Goal: Transaction & Acquisition: Purchase product/service

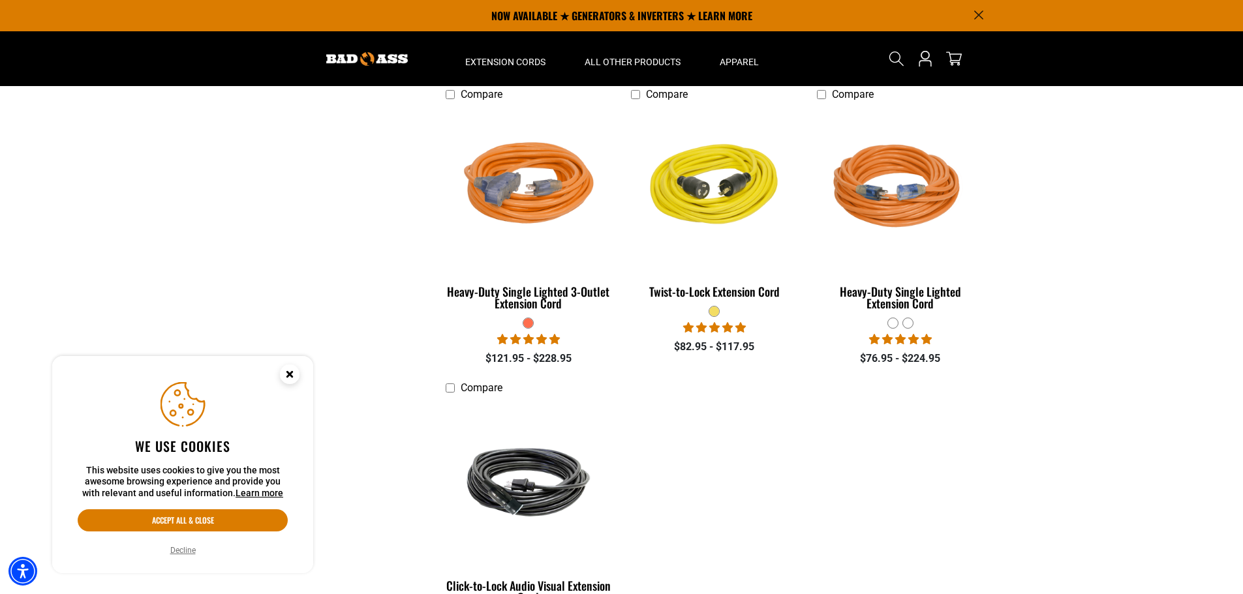
scroll to position [1761, 0]
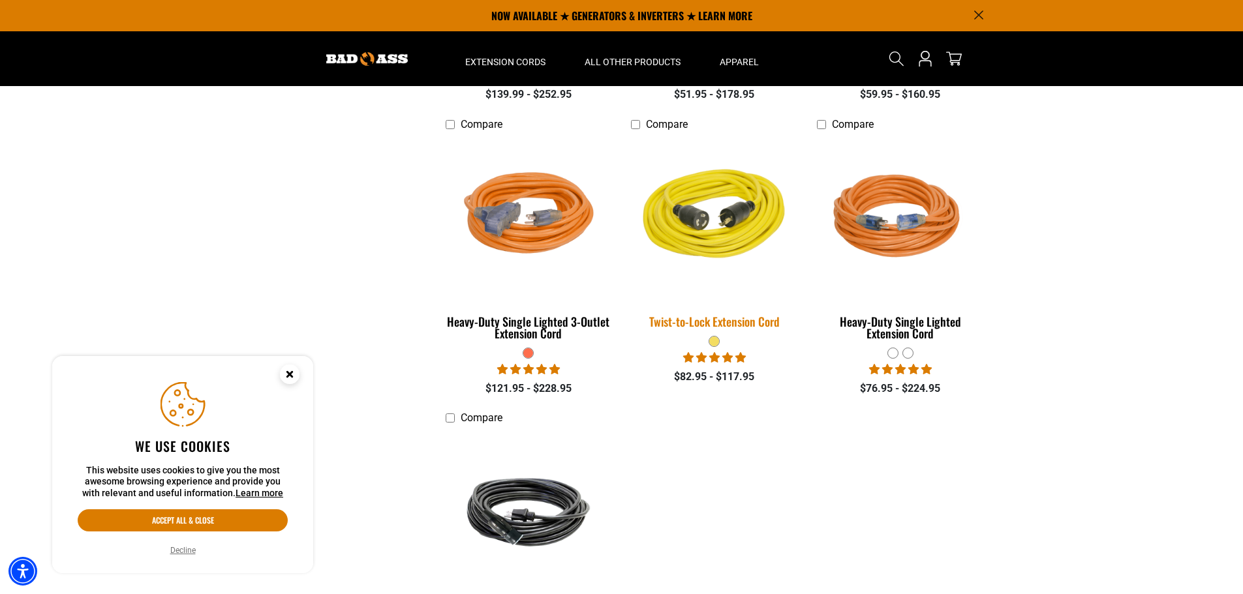
click at [718, 225] on img at bounding box center [714, 218] width 183 height 167
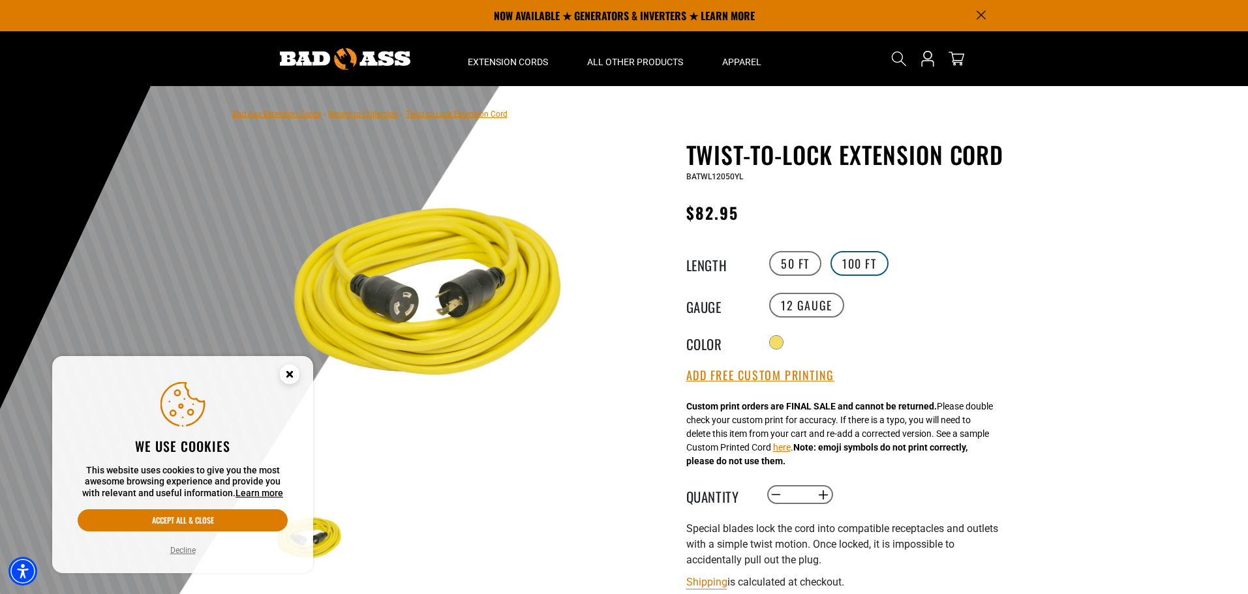
click at [856, 265] on label "100 FT" at bounding box center [859, 263] width 58 height 25
click at [827, 303] on label "12 Gauge" at bounding box center [806, 305] width 75 height 25
click at [828, 303] on label "12 Gauge" at bounding box center [806, 305] width 75 height 25
click at [937, 317] on variant-radios "Length 50 FT 100 FT Gauge 12 Gauge Color" at bounding box center [846, 300] width 320 height 103
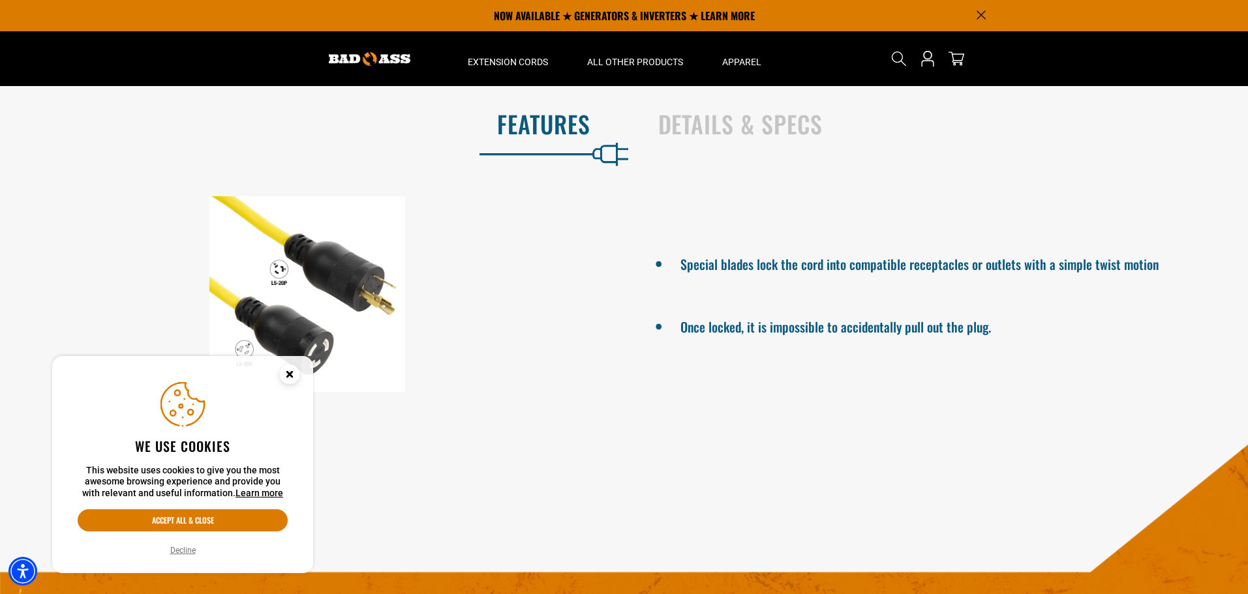
scroll to position [522, 0]
